Goal: Information Seeking & Learning: Learn about a topic

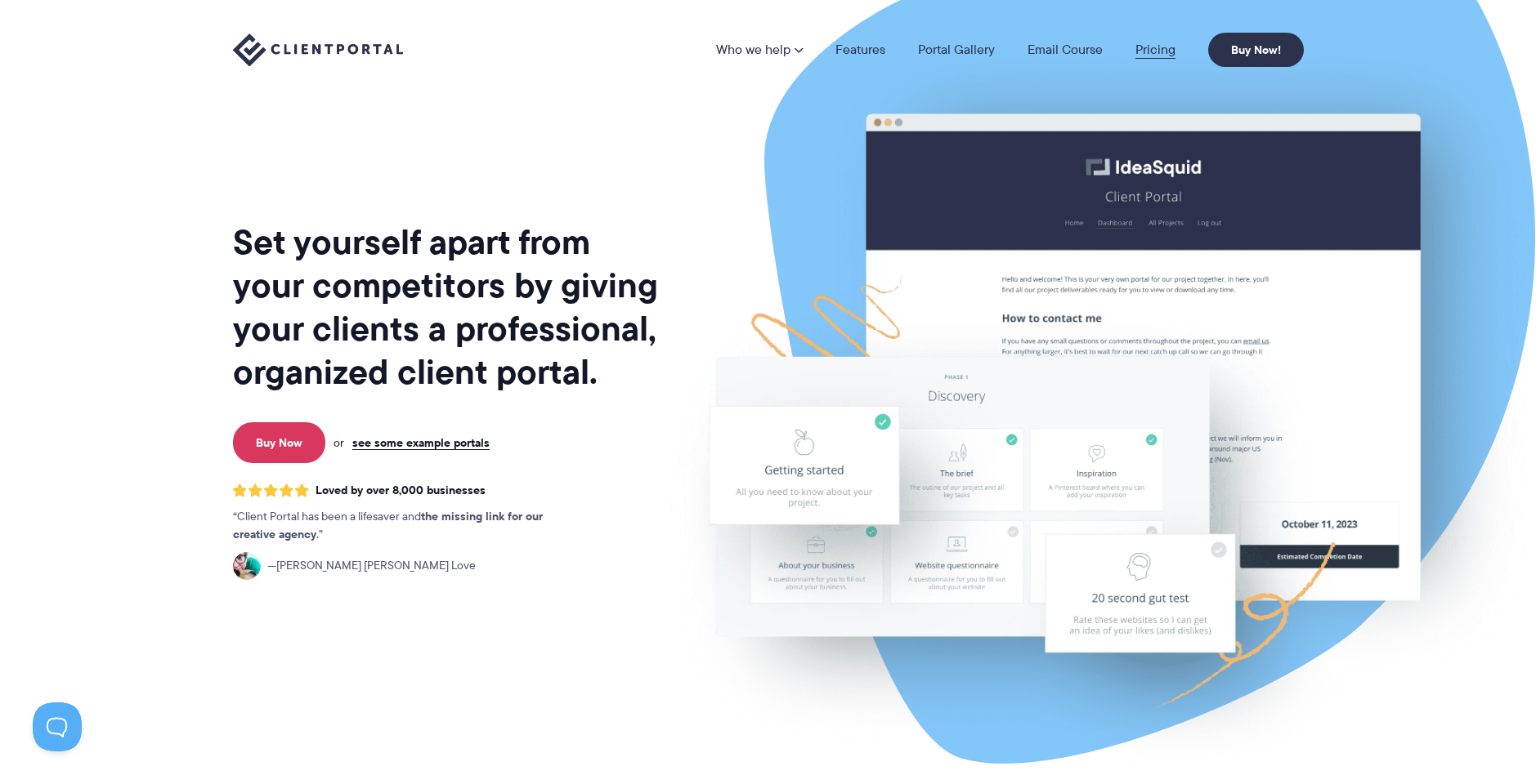
click at [1160, 48] on link "Pricing" at bounding box center [1155, 50] width 40 height 13
click at [1148, 54] on link "Pricing" at bounding box center [1155, 50] width 40 height 13
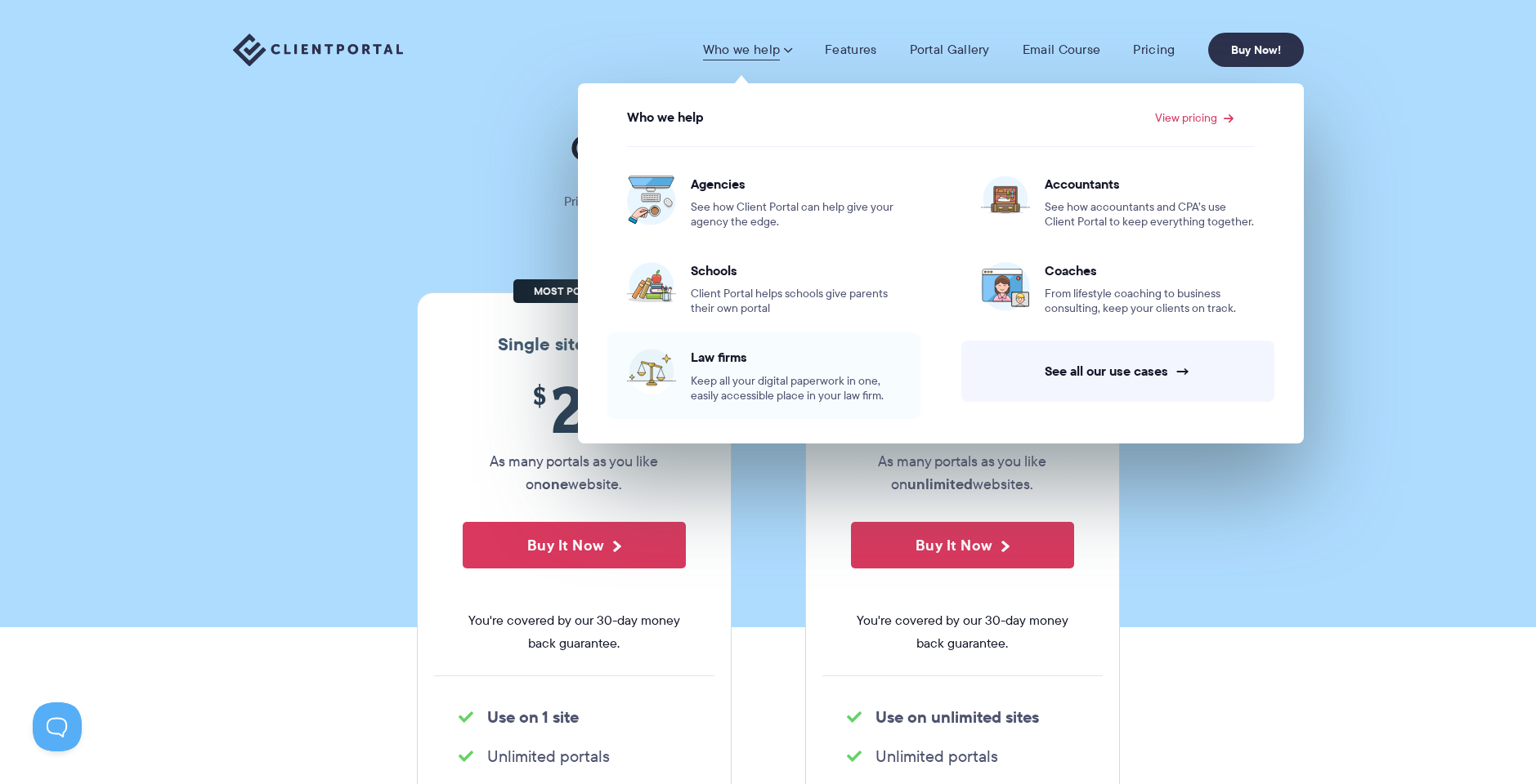
click at [792, 361] on span "Law firms" at bounding box center [795, 357] width 210 height 16
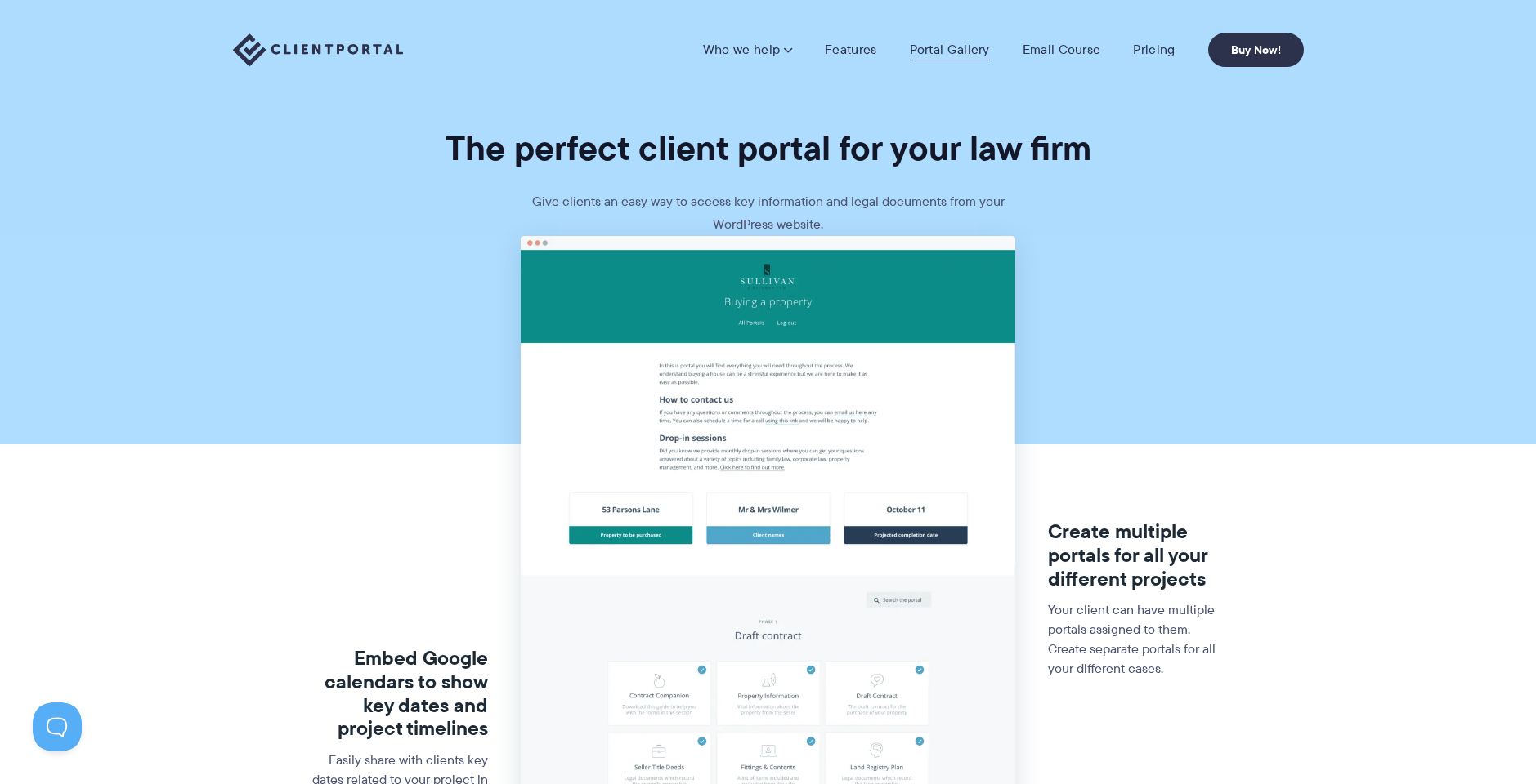
click at [939, 45] on link "Portal Gallery" at bounding box center [949, 50] width 81 height 16
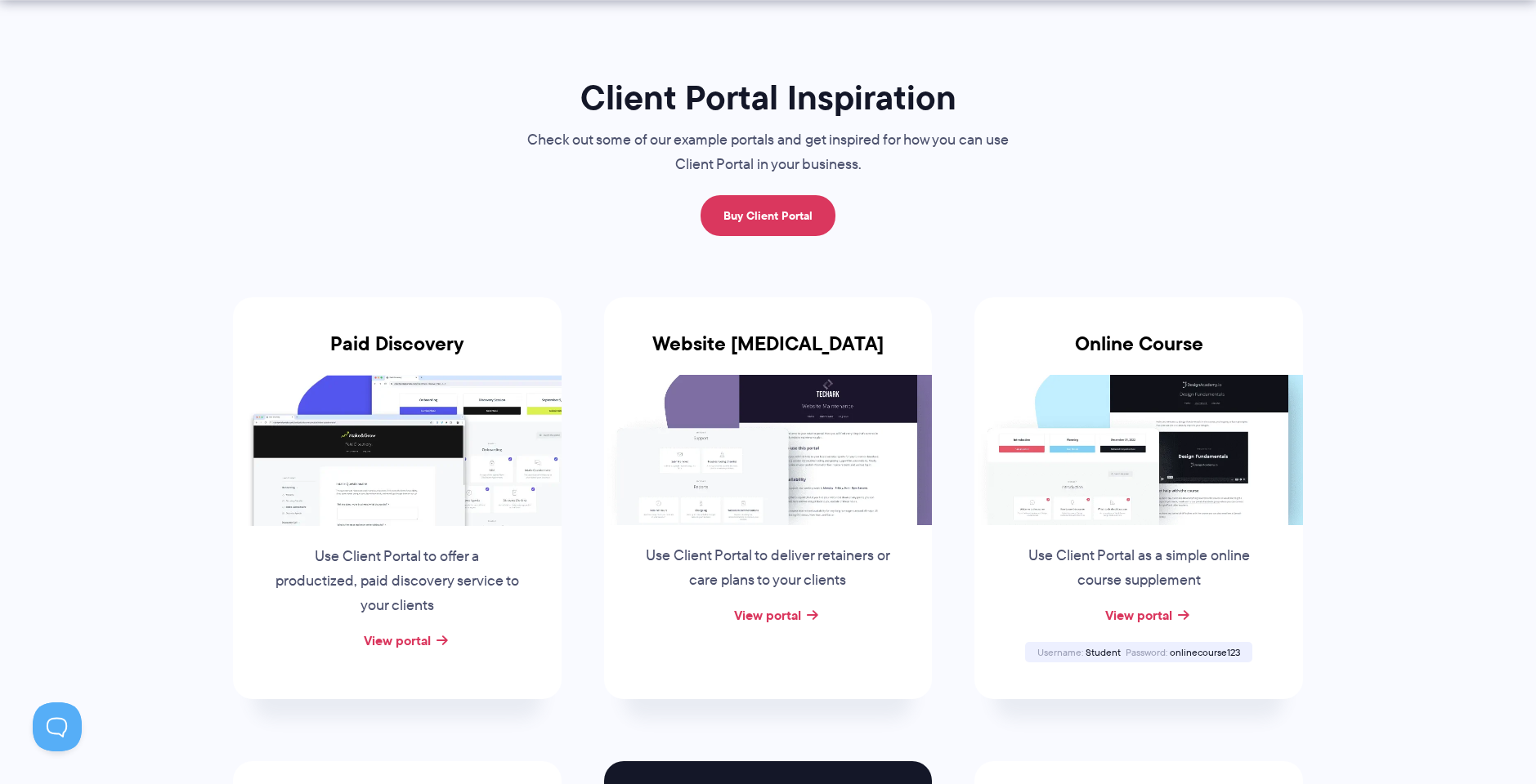
scroll to position [135, 0]
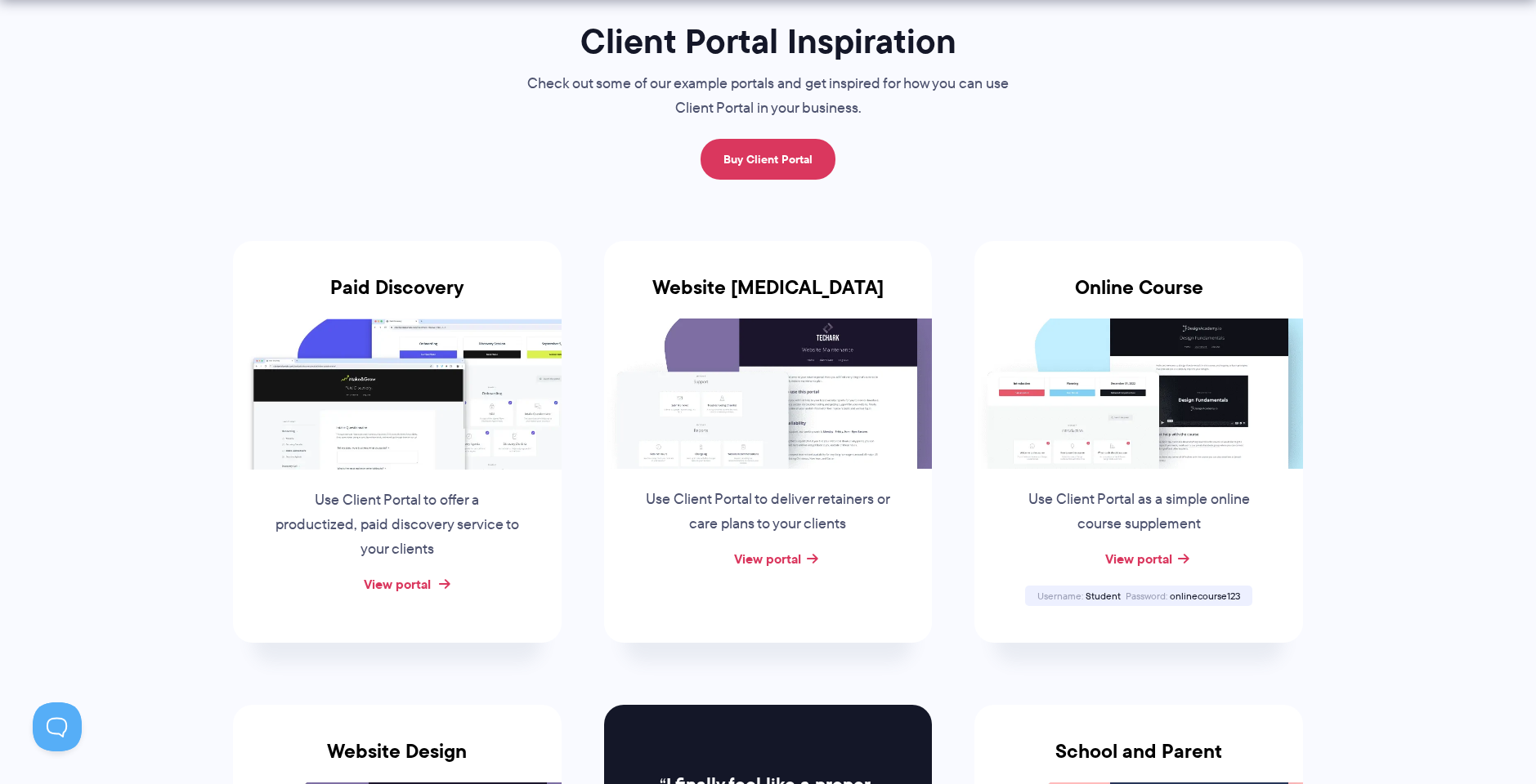
click at [408, 586] on link "View portal" at bounding box center [397, 584] width 67 height 20
